Goal: Task Accomplishment & Management: Understand process/instructions

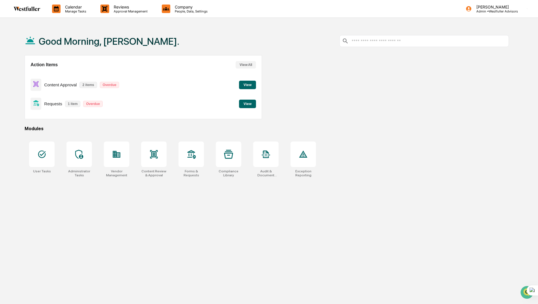
drag, startPoint x: 50, startPoint y: 105, endPoint x: 58, endPoint y: 105, distance: 7.9
click at [50, 105] on p "Requests" at bounding box center [53, 103] width 18 height 5
click at [253, 102] on button "View" at bounding box center [247, 104] width 17 height 8
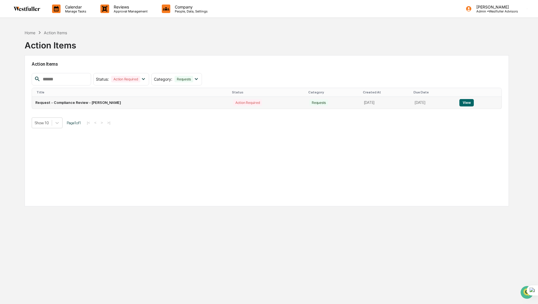
click at [471, 103] on button "View" at bounding box center [466, 102] width 14 height 7
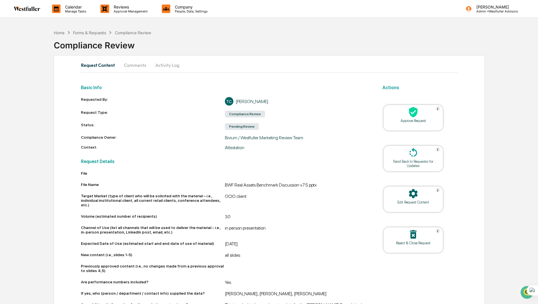
click at [134, 66] on button "Comments" at bounding box center [134, 65] width 31 height 14
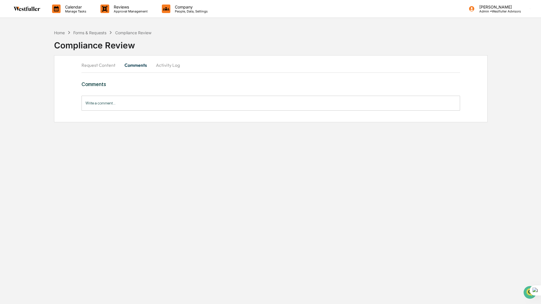
click at [107, 64] on button "Request Content" at bounding box center [100, 65] width 38 height 14
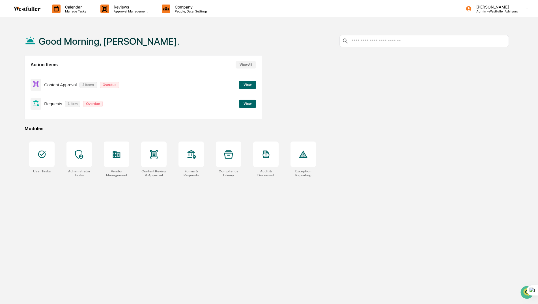
click at [243, 81] on button "View" at bounding box center [247, 85] width 17 height 8
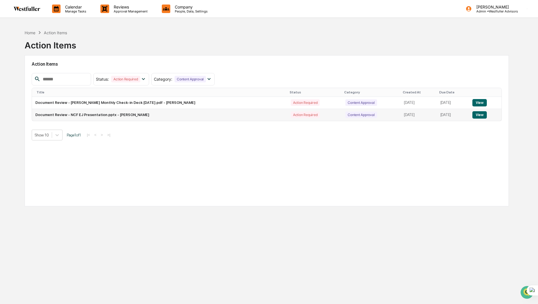
click at [477, 114] on button "View" at bounding box center [479, 114] width 14 height 7
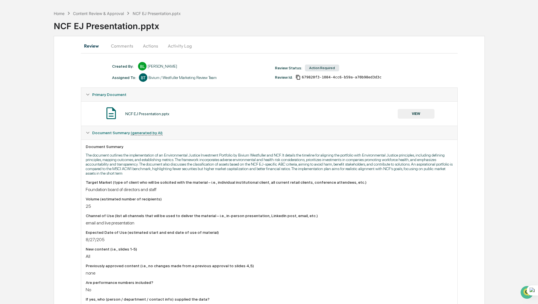
scroll to position [28, 0]
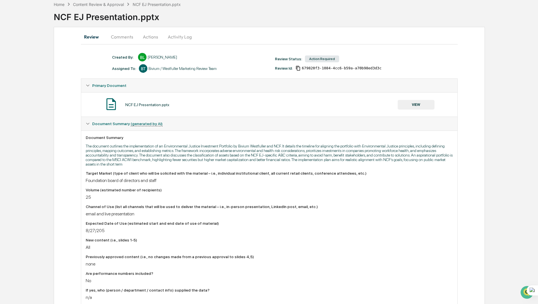
click at [117, 38] on button "Comments" at bounding box center [121, 37] width 31 height 14
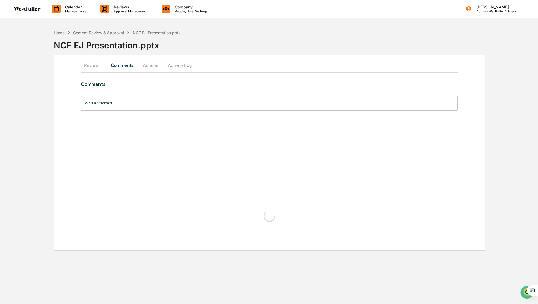
scroll to position [0, 0]
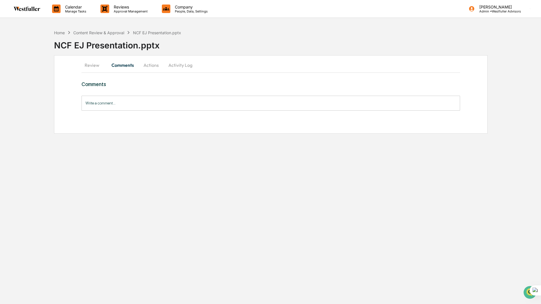
click at [92, 64] on button "Review" at bounding box center [93, 65] width 25 height 14
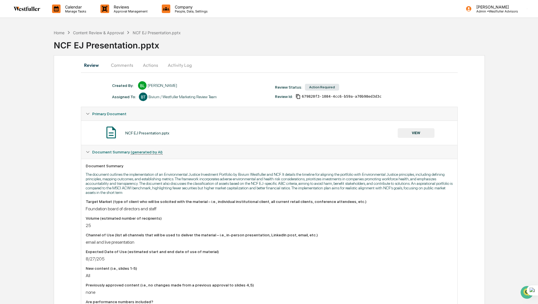
click at [423, 131] on button "VIEW" at bounding box center [415, 133] width 37 height 10
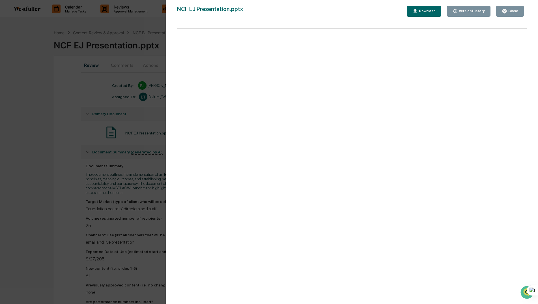
click at [429, 10] on div "Download" at bounding box center [427, 11] width 18 height 4
click at [32, 68] on div "Version History [DATE] 03:40 AM [PERSON_NAME] NCF EJ Presentation.pptx Close Ve…" at bounding box center [269, 152] width 538 height 304
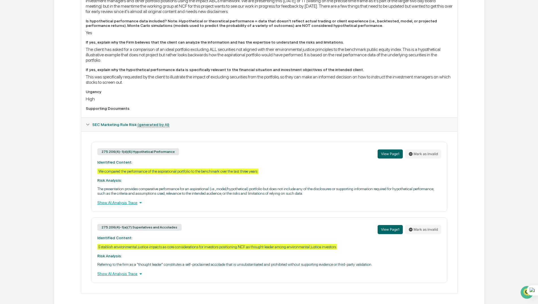
scroll to position [351, 0]
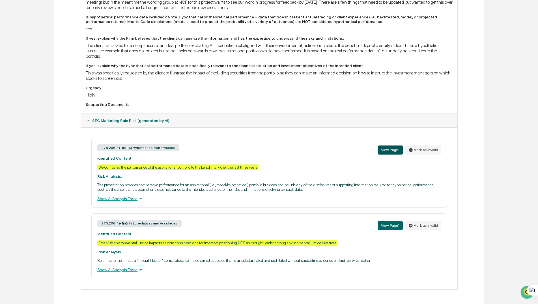
click at [390, 151] on button "View Page 1" at bounding box center [389, 149] width 25 height 9
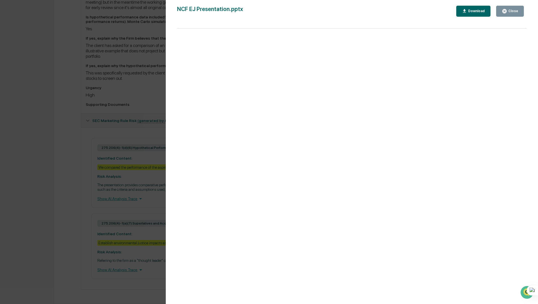
click at [106, 170] on div "Version History [DATE] 03:40 AM [PERSON_NAME] NCF EJ Presentation.pptx Close Do…" at bounding box center [269, 152] width 538 height 304
